Goal: Communication & Community: Share content

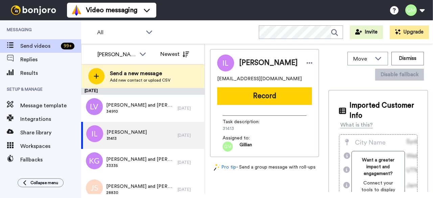
click at [242, 94] on button "Record" at bounding box center [264, 96] width 95 height 18
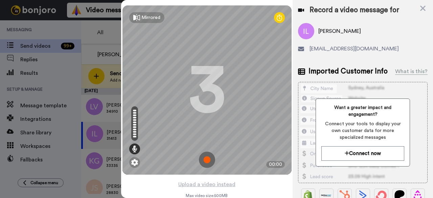
click at [206, 160] on img at bounding box center [207, 160] width 16 height 16
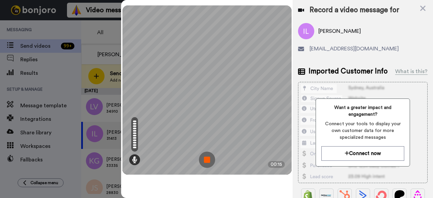
click at [210, 158] on img at bounding box center [207, 160] width 16 height 16
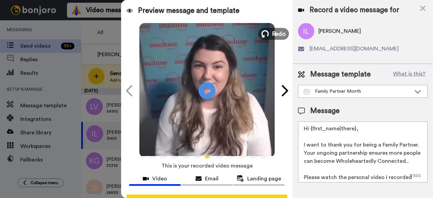
click at [273, 33] on span "Redo" at bounding box center [279, 33] width 14 height 9
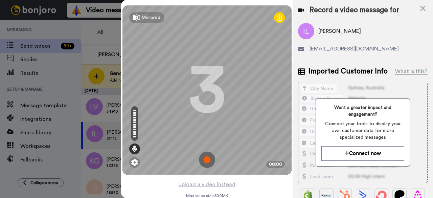
click at [206, 158] on img at bounding box center [207, 160] width 16 height 16
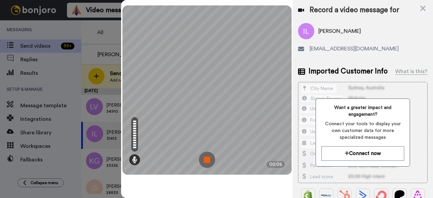
click at [206, 158] on img at bounding box center [207, 160] width 16 height 16
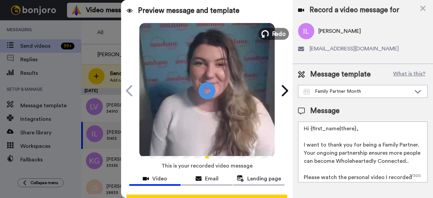
click at [269, 39] on button "Redo" at bounding box center [273, 34] width 30 height 12
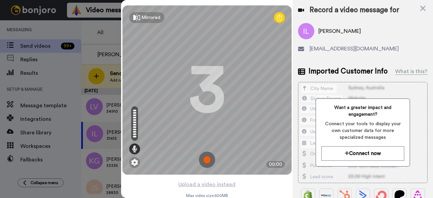
click at [207, 157] on img at bounding box center [207, 160] width 16 height 16
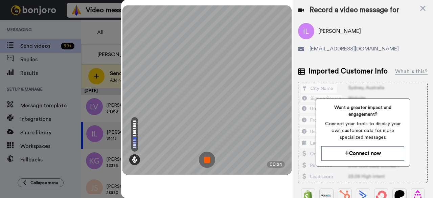
click at [207, 157] on img at bounding box center [207, 160] width 16 height 16
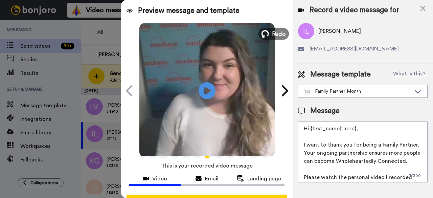
click at [274, 35] on span "Redo" at bounding box center [279, 33] width 14 height 9
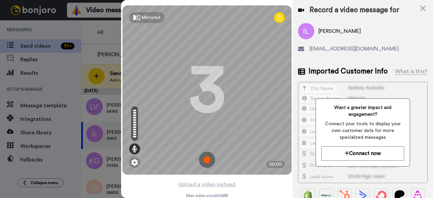
click at [204, 161] on img at bounding box center [207, 160] width 16 height 16
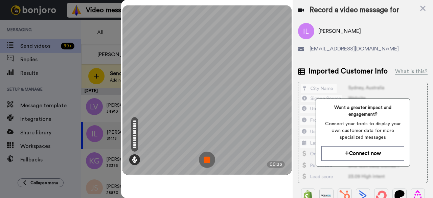
click at [210, 156] on img at bounding box center [207, 160] width 16 height 16
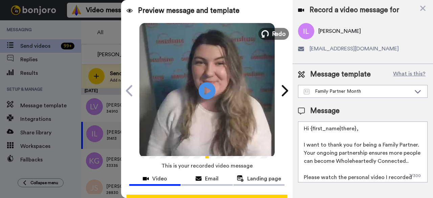
click at [276, 37] on span "Redo" at bounding box center [279, 33] width 14 height 9
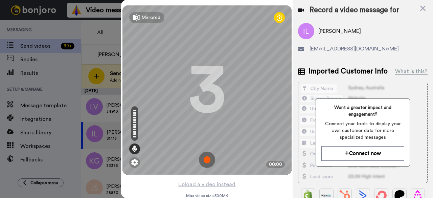
click at [204, 163] on img at bounding box center [207, 160] width 16 height 16
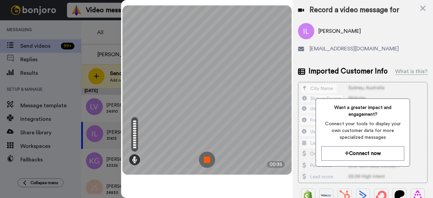
click at [204, 163] on img at bounding box center [207, 160] width 16 height 16
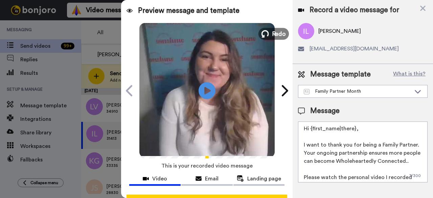
click at [273, 36] on span "Redo" at bounding box center [279, 33] width 14 height 9
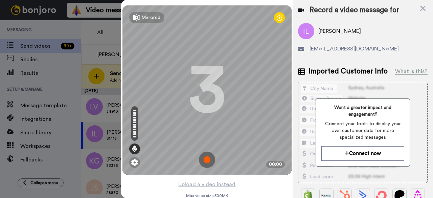
click at [202, 157] on img at bounding box center [207, 160] width 16 height 16
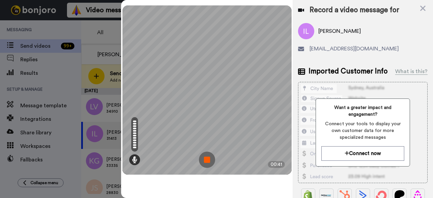
click at [213, 160] on img at bounding box center [207, 160] width 16 height 16
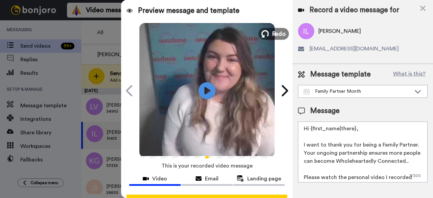
click at [267, 36] on icon at bounding box center [264, 33] width 7 height 7
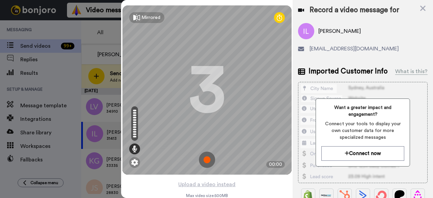
click at [205, 162] on img at bounding box center [207, 160] width 16 height 16
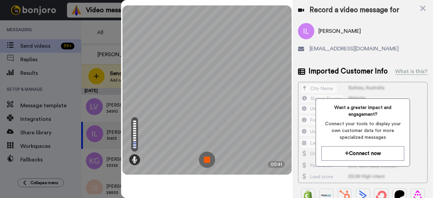
click at [205, 162] on img at bounding box center [207, 160] width 16 height 16
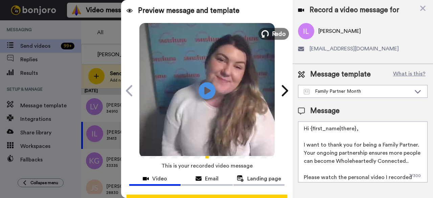
click at [282, 33] on span "Redo" at bounding box center [279, 33] width 14 height 9
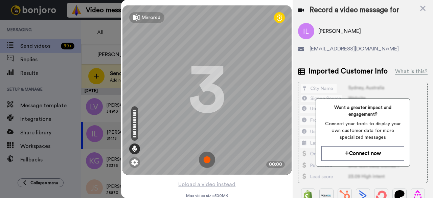
click at [205, 159] on img at bounding box center [207, 160] width 16 height 16
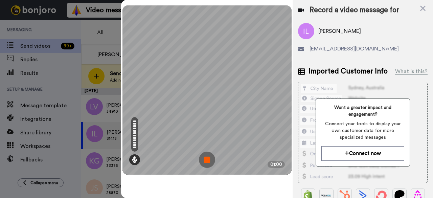
click at [205, 159] on img at bounding box center [207, 160] width 16 height 16
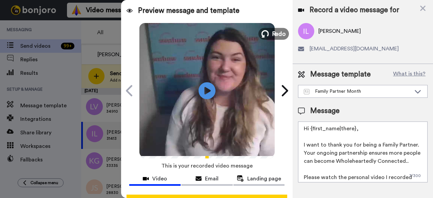
click at [277, 36] on span "Redo" at bounding box center [279, 33] width 14 height 9
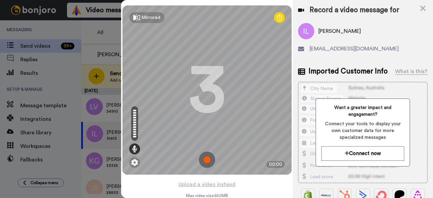
click at [207, 157] on img at bounding box center [207, 160] width 16 height 16
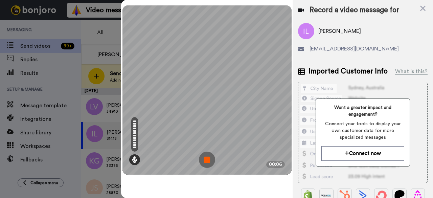
click at [207, 157] on img at bounding box center [207, 160] width 16 height 16
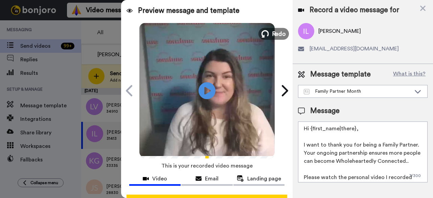
click at [272, 35] on span "Redo" at bounding box center [279, 33] width 14 height 9
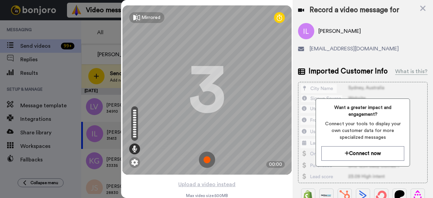
click at [205, 158] on img at bounding box center [207, 160] width 16 height 16
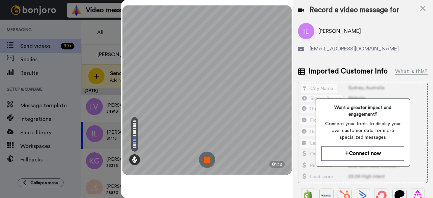
click at [205, 158] on img at bounding box center [207, 160] width 16 height 16
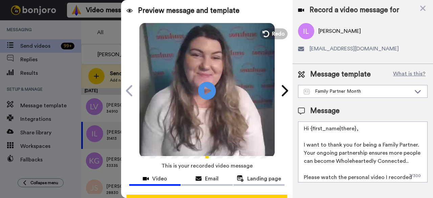
click at [207, 91] on icon "Play/Pause" at bounding box center [207, 90] width 18 height 32
click at [191, 89] on video at bounding box center [206, 89] width 135 height 135
click at [206, 87] on icon at bounding box center [207, 91] width 18 height 18
click at [200, 89] on icon at bounding box center [207, 91] width 18 height 18
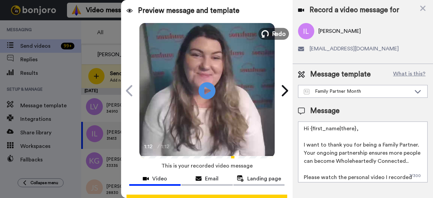
click at [272, 36] on span "Redo" at bounding box center [279, 33] width 14 height 9
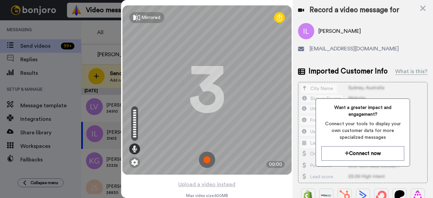
click at [208, 157] on img at bounding box center [207, 160] width 16 height 16
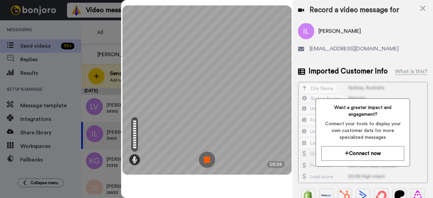
click at [208, 157] on img at bounding box center [207, 160] width 16 height 16
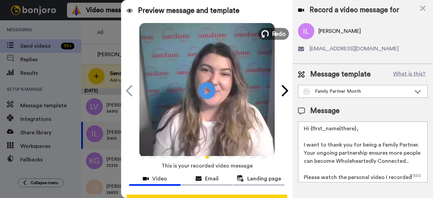
click at [283, 32] on span "Redo" at bounding box center [279, 33] width 14 height 9
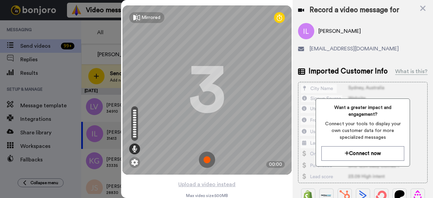
click at [207, 165] on img at bounding box center [207, 160] width 16 height 16
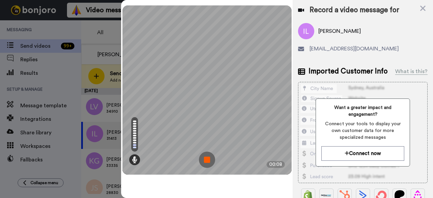
click at [207, 165] on img at bounding box center [207, 160] width 16 height 16
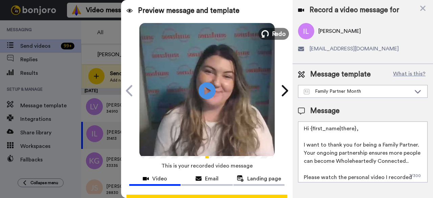
click at [273, 33] on span "Redo" at bounding box center [279, 33] width 14 height 9
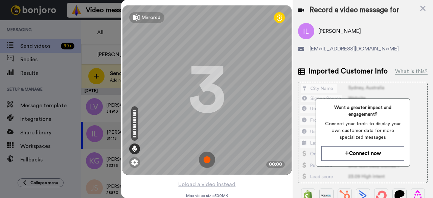
click at [205, 160] on img at bounding box center [207, 160] width 16 height 16
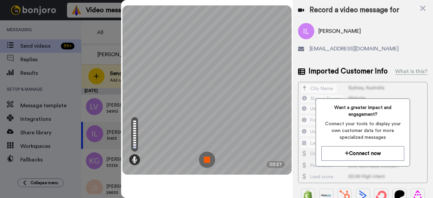
click at [205, 160] on img at bounding box center [207, 160] width 16 height 16
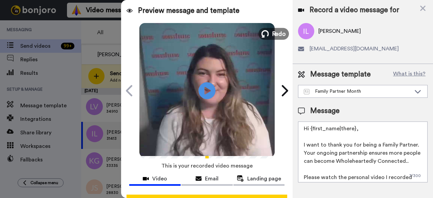
click at [272, 36] on span "Redo" at bounding box center [279, 33] width 14 height 9
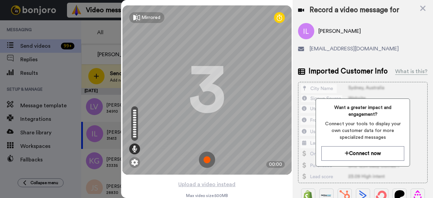
click at [208, 157] on img at bounding box center [207, 160] width 16 height 16
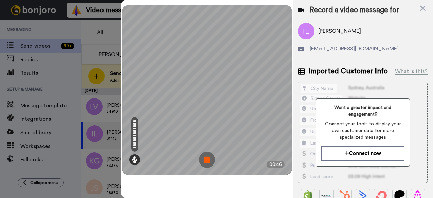
click at [208, 157] on img at bounding box center [207, 160] width 16 height 16
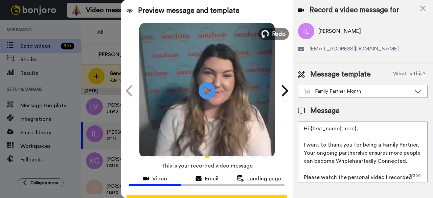
click at [273, 35] on span "Redo" at bounding box center [279, 33] width 14 height 9
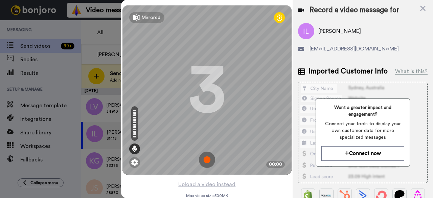
click at [206, 155] on img at bounding box center [207, 160] width 16 height 16
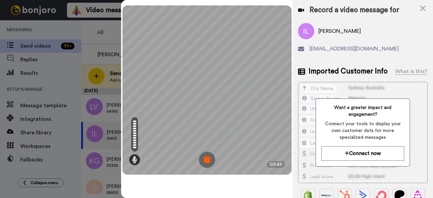
click at [209, 157] on img at bounding box center [207, 160] width 16 height 16
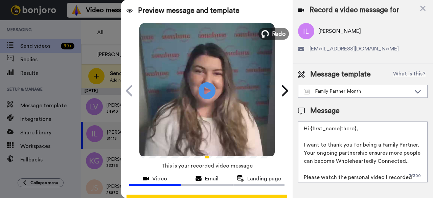
click at [277, 36] on span "Redo" at bounding box center [279, 33] width 14 height 9
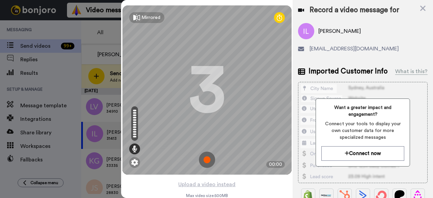
click at [208, 157] on img at bounding box center [207, 160] width 16 height 16
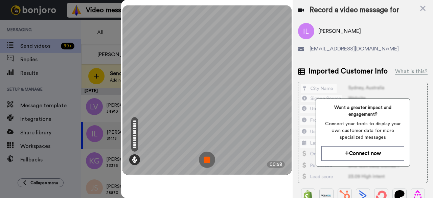
click at [208, 157] on img at bounding box center [207, 160] width 16 height 16
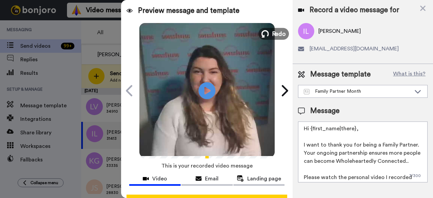
click at [272, 33] on span "Redo" at bounding box center [279, 33] width 14 height 9
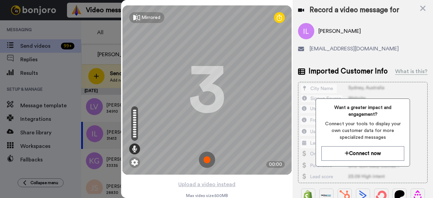
click at [207, 165] on img at bounding box center [207, 160] width 16 height 16
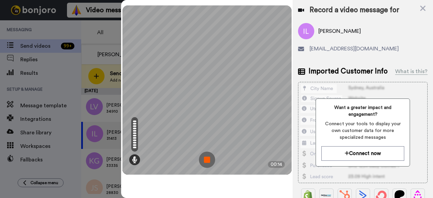
click at [204, 159] on img at bounding box center [207, 160] width 16 height 16
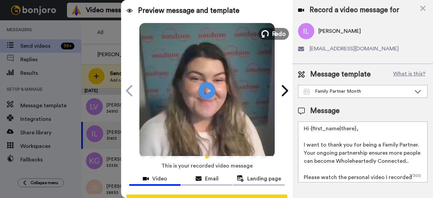
click at [272, 36] on span "Redo" at bounding box center [279, 33] width 14 height 9
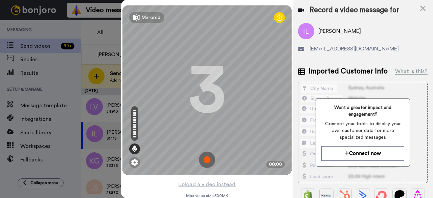
click at [203, 158] on img at bounding box center [207, 160] width 16 height 16
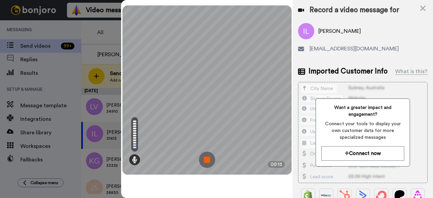
click at [203, 158] on img at bounding box center [207, 160] width 16 height 16
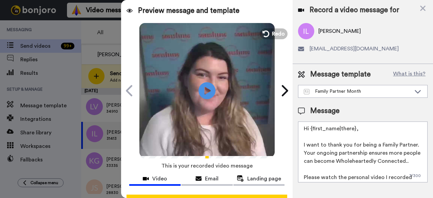
click at [269, 40] on video at bounding box center [206, 89] width 135 height 135
click at [268, 34] on button "Redo" at bounding box center [273, 34] width 30 height 12
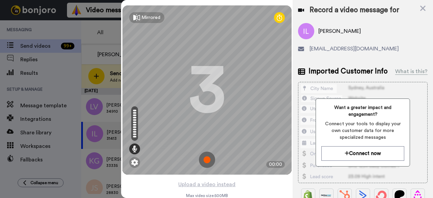
click at [208, 160] on img at bounding box center [207, 160] width 16 height 16
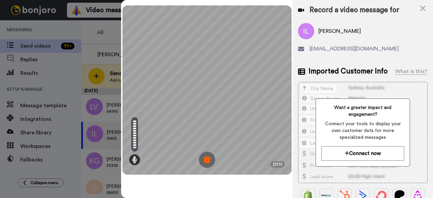
click at [208, 160] on img at bounding box center [207, 160] width 16 height 16
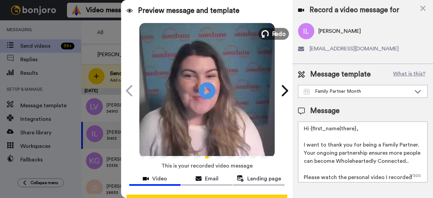
click at [278, 31] on span "Redo" at bounding box center [279, 33] width 14 height 9
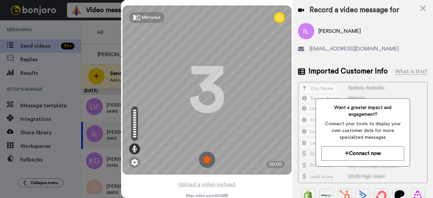
click at [207, 157] on img at bounding box center [207, 160] width 16 height 16
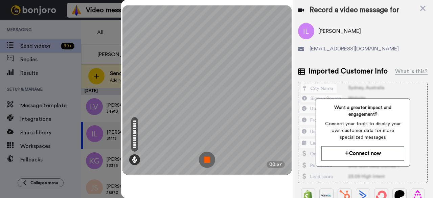
click at [207, 162] on img at bounding box center [207, 160] width 16 height 16
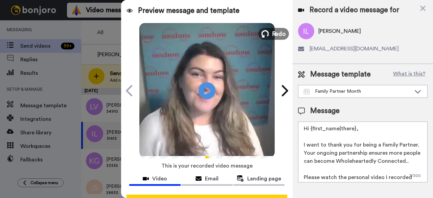
click at [269, 35] on button "Redo" at bounding box center [273, 34] width 30 height 12
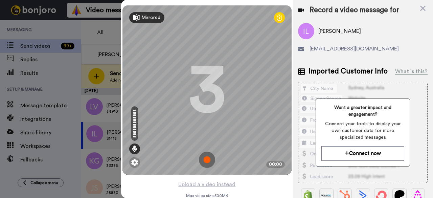
click at [154, 21] on div "Mirrored" at bounding box center [146, 17] width 35 height 11
click at [154, 21] on div "Mirror" at bounding box center [144, 17] width 30 height 11
click at [206, 160] on img at bounding box center [207, 160] width 16 height 16
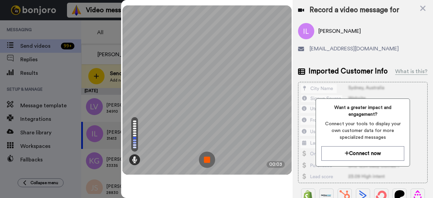
click at [206, 160] on img at bounding box center [207, 160] width 16 height 16
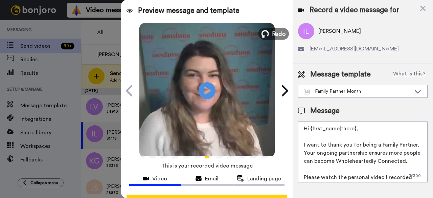
click at [272, 33] on span "Redo" at bounding box center [279, 33] width 14 height 9
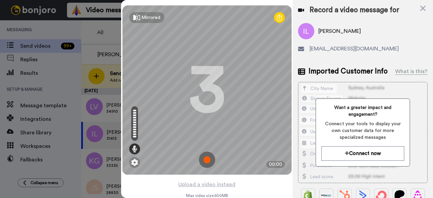
click at [206, 161] on img at bounding box center [207, 160] width 16 height 16
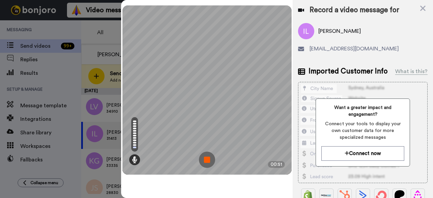
click at [206, 161] on img at bounding box center [207, 160] width 16 height 16
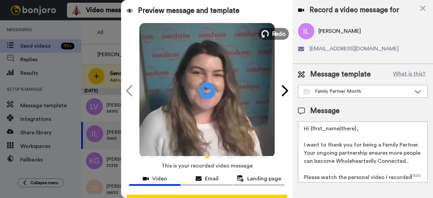
click at [274, 38] on span "Redo" at bounding box center [279, 33] width 14 height 9
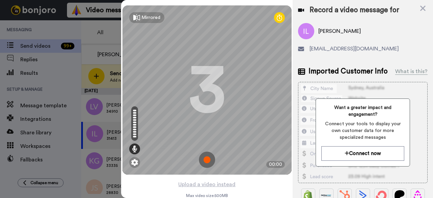
click at [204, 165] on img at bounding box center [207, 160] width 16 height 16
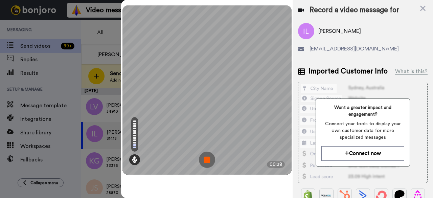
click at [206, 157] on img at bounding box center [207, 160] width 16 height 16
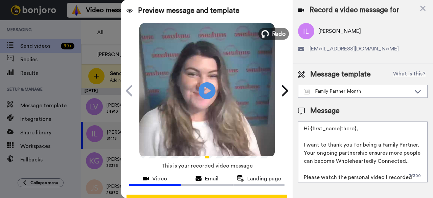
click at [274, 37] on span "Redo" at bounding box center [279, 33] width 14 height 9
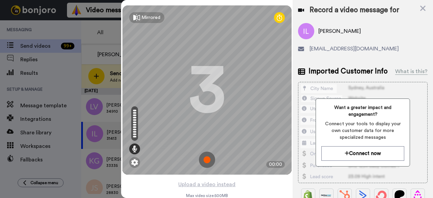
click at [207, 162] on img at bounding box center [207, 160] width 16 height 16
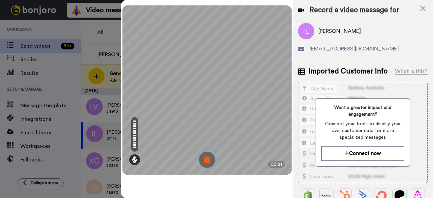
click at [203, 164] on img at bounding box center [207, 160] width 16 height 16
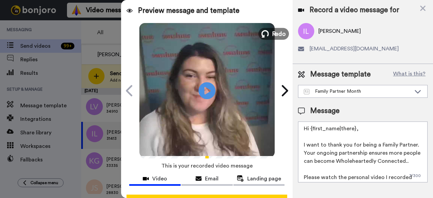
click at [272, 35] on span "Redo" at bounding box center [279, 33] width 14 height 9
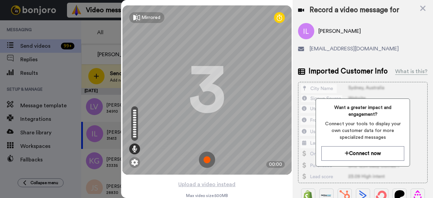
click at [202, 163] on img at bounding box center [207, 160] width 16 height 16
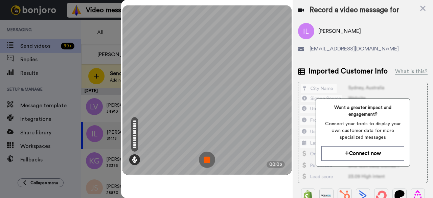
click at [210, 159] on img at bounding box center [207, 160] width 16 height 16
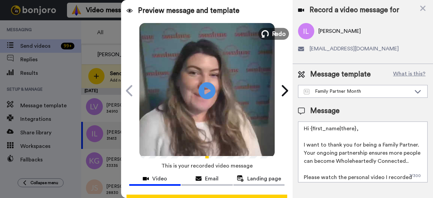
click at [272, 35] on span "Redo" at bounding box center [279, 33] width 14 height 9
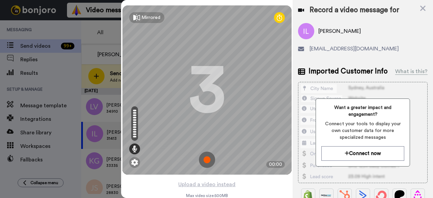
click at [204, 156] on img at bounding box center [207, 160] width 16 height 16
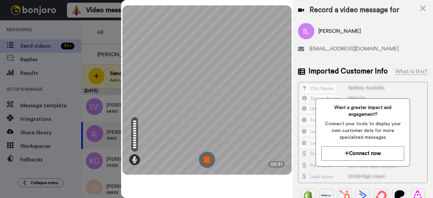
click at [206, 163] on img at bounding box center [207, 160] width 16 height 16
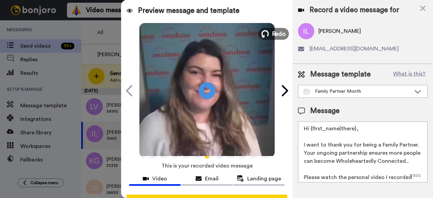
click at [272, 37] on span "Redo" at bounding box center [279, 33] width 14 height 9
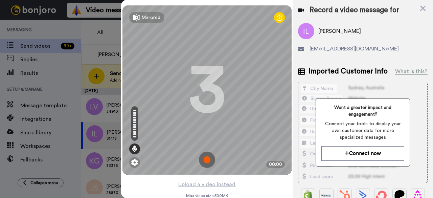
click at [206, 156] on img at bounding box center [207, 160] width 16 height 16
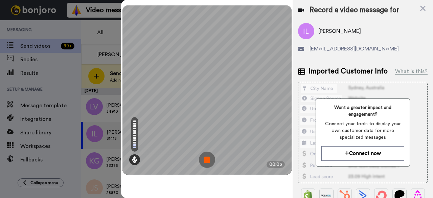
click at [206, 156] on img at bounding box center [207, 160] width 16 height 16
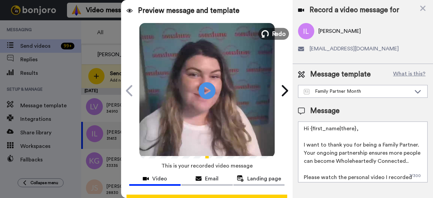
click at [268, 30] on button "Redo" at bounding box center [273, 34] width 30 height 12
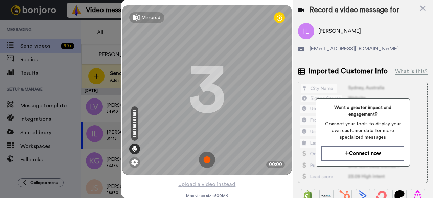
click at [205, 161] on img at bounding box center [207, 160] width 16 height 16
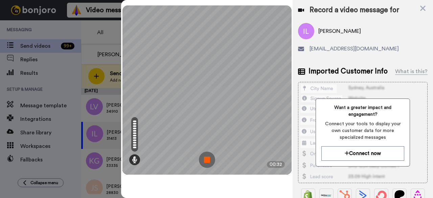
click at [205, 161] on img at bounding box center [207, 160] width 16 height 16
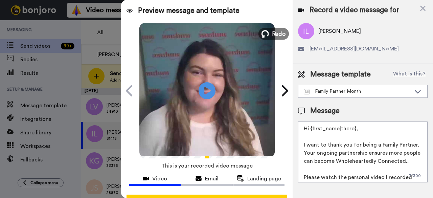
click at [269, 32] on button "Redo" at bounding box center [273, 34] width 30 height 12
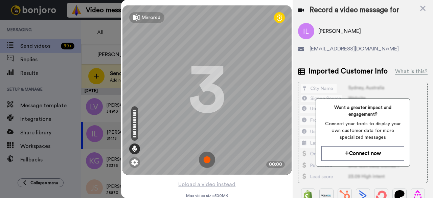
click at [203, 161] on img at bounding box center [207, 160] width 16 height 16
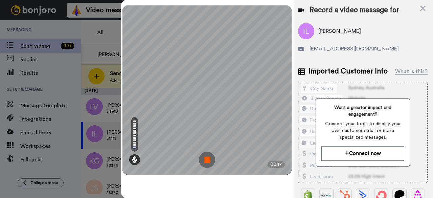
click at [206, 159] on img at bounding box center [207, 160] width 16 height 16
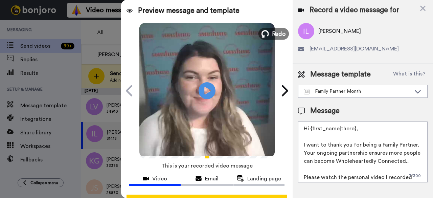
click at [272, 37] on span "Redo" at bounding box center [279, 33] width 14 height 9
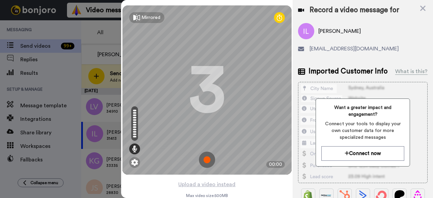
click at [205, 161] on img at bounding box center [207, 160] width 16 height 16
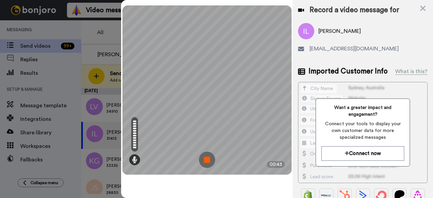
click at [205, 161] on img at bounding box center [207, 160] width 16 height 16
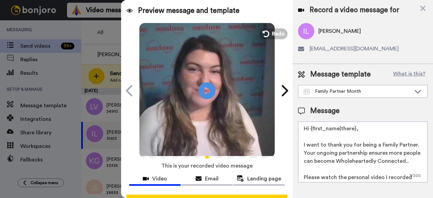
click at [205, 161] on span "This is your recorded video message" at bounding box center [206, 165] width 91 height 15
click at [272, 27] on div "Play/Pause" at bounding box center [206, 90] width 169 height 135
click at [272, 30] on span "Redo" at bounding box center [279, 33] width 14 height 9
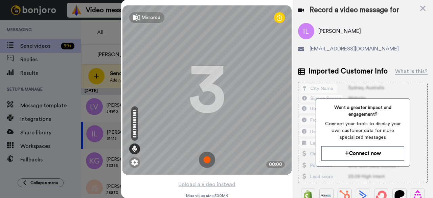
click at [208, 163] on img at bounding box center [207, 160] width 16 height 16
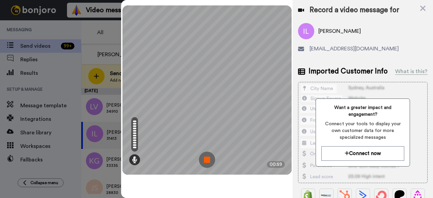
click at [208, 163] on img at bounding box center [207, 160] width 16 height 16
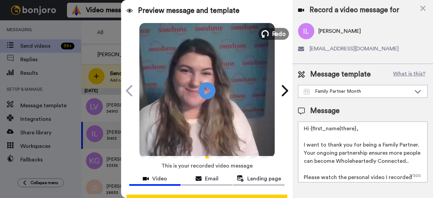
click at [276, 29] on button "Redo" at bounding box center [273, 34] width 30 height 12
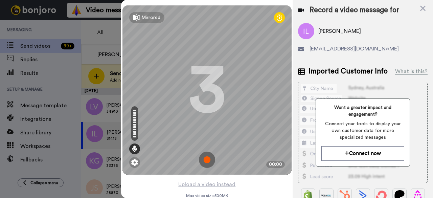
click at [203, 160] on img at bounding box center [207, 160] width 16 height 16
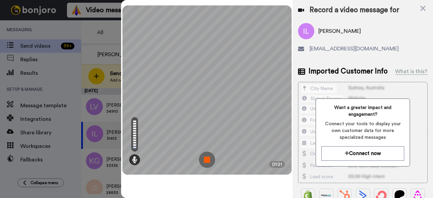
click at [206, 161] on img at bounding box center [207, 160] width 16 height 16
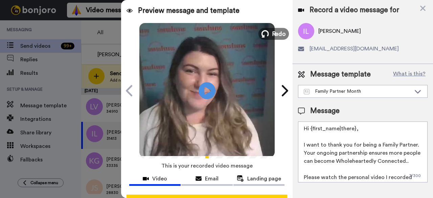
click at [272, 37] on span "Redo" at bounding box center [279, 33] width 14 height 9
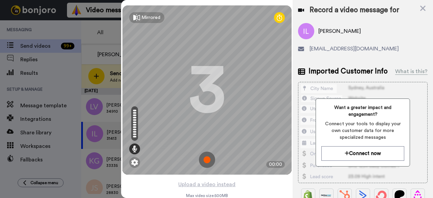
click at [203, 155] on img at bounding box center [207, 160] width 16 height 16
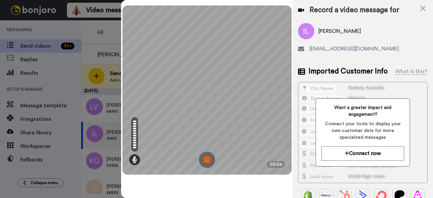
click at [203, 155] on img at bounding box center [207, 160] width 16 height 16
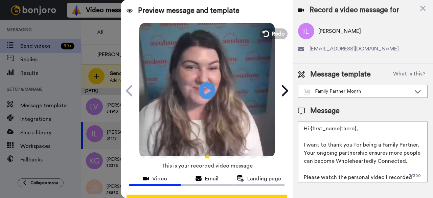
click at [270, 40] on video at bounding box center [206, 89] width 135 height 135
click at [272, 34] on span "Redo" at bounding box center [279, 33] width 14 height 9
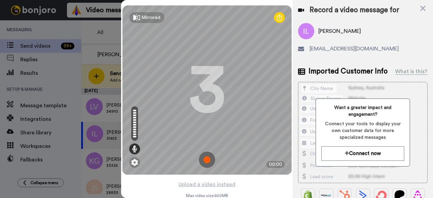
click at [203, 156] on img at bounding box center [207, 160] width 16 height 16
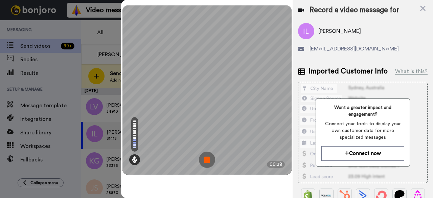
click at [203, 156] on img at bounding box center [207, 160] width 16 height 16
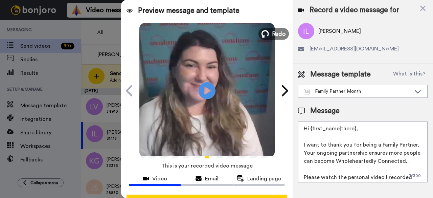
click at [279, 35] on span "Redo" at bounding box center [279, 33] width 14 height 9
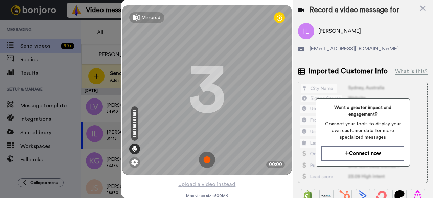
click at [204, 159] on img at bounding box center [207, 160] width 16 height 16
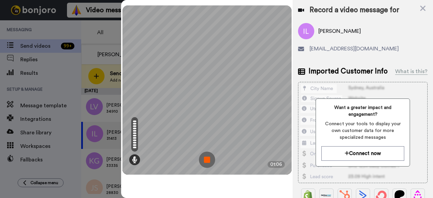
click at [204, 159] on img at bounding box center [207, 160] width 16 height 16
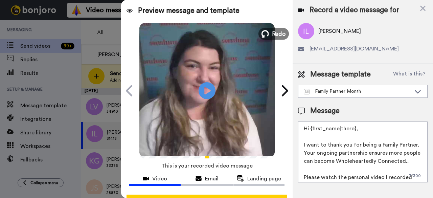
click at [267, 31] on icon at bounding box center [264, 33] width 7 height 7
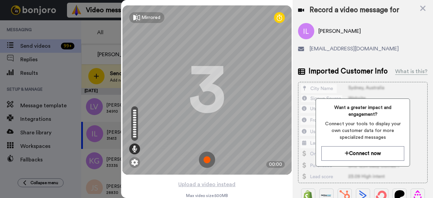
click at [205, 158] on img at bounding box center [207, 160] width 16 height 16
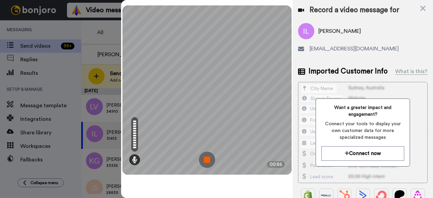
click at [205, 158] on img at bounding box center [207, 160] width 16 height 16
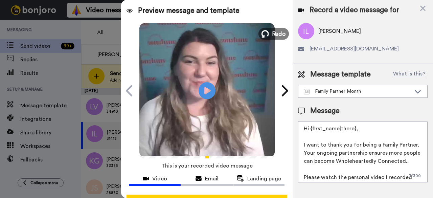
click at [273, 38] on span "Redo" at bounding box center [279, 33] width 14 height 9
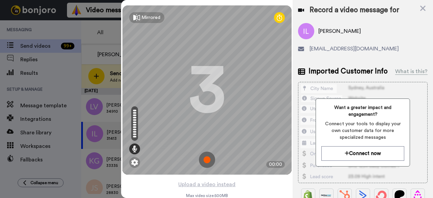
click at [209, 157] on img at bounding box center [207, 160] width 16 height 16
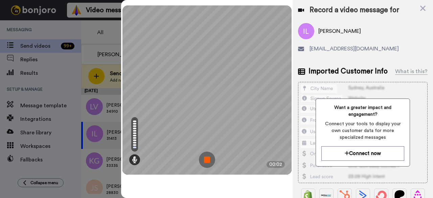
click at [209, 157] on img at bounding box center [207, 160] width 16 height 16
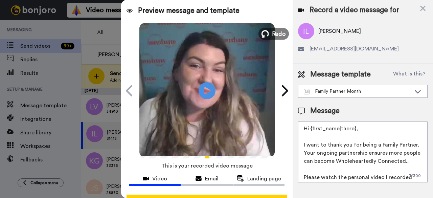
click at [277, 33] on span "Redo" at bounding box center [279, 33] width 14 height 9
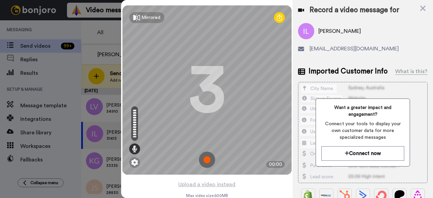
click at [207, 157] on img at bounding box center [207, 160] width 16 height 16
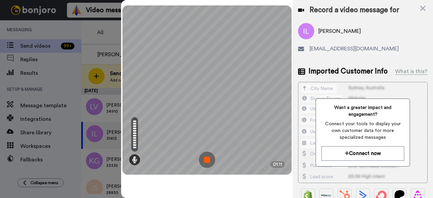
click at [207, 157] on img at bounding box center [207, 160] width 16 height 16
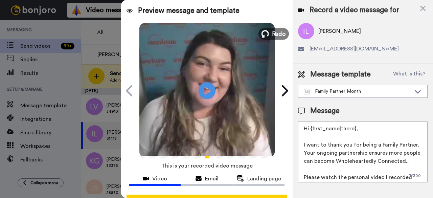
click at [272, 38] on span "Redo" at bounding box center [279, 33] width 14 height 9
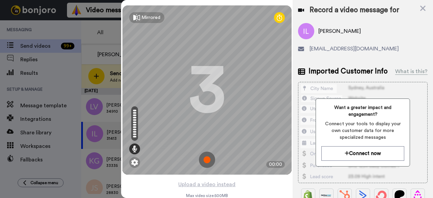
click at [206, 152] on img at bounding box center [207, 160] width 16 height 16
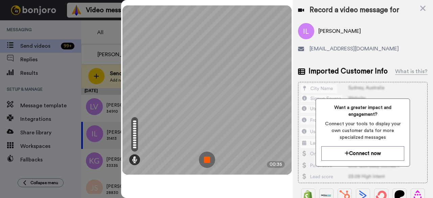
click at [209, 161] on img at bounding box center [207, 160] width 16 height 16
